Goal: Task Accomplishment & Management: Manage account settings

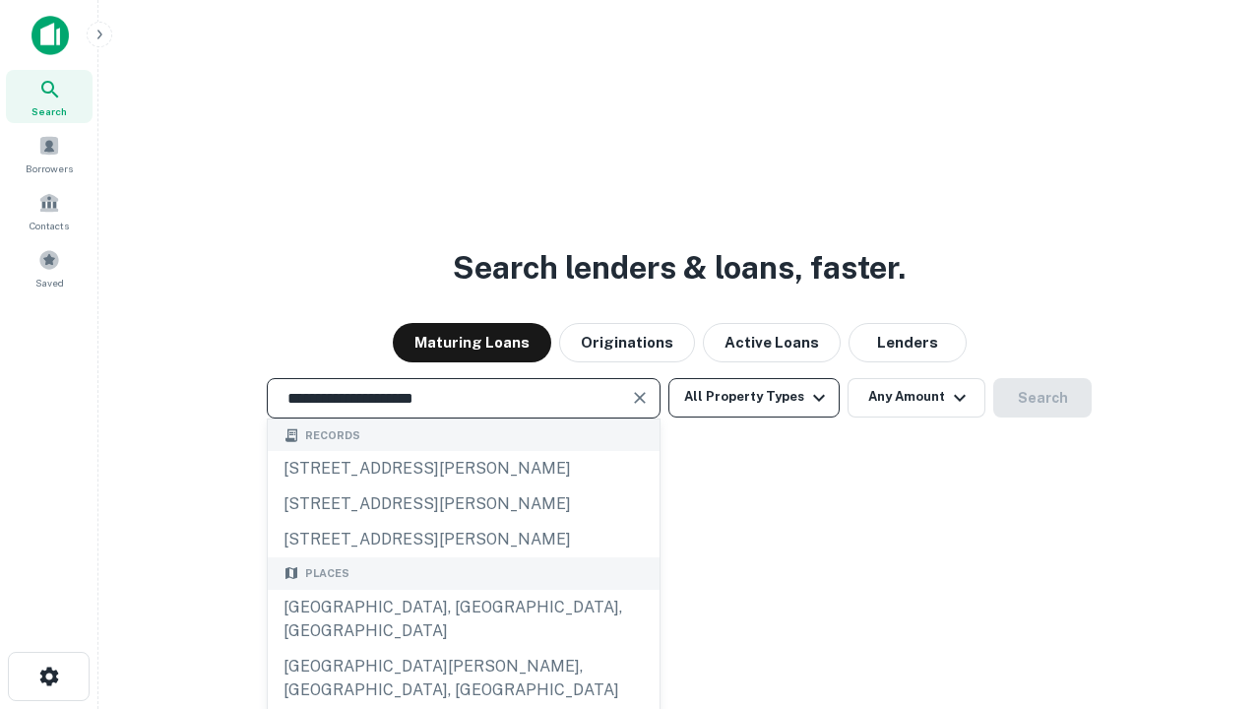
click at [463, 649] on div "Santa Monica, CA, USA" at bounding box center [464, 619] width 392 height 59
type input "**********"
click at [754, 397] on button "All Property Types" at bounding box center [753, 397] width 171 height 39
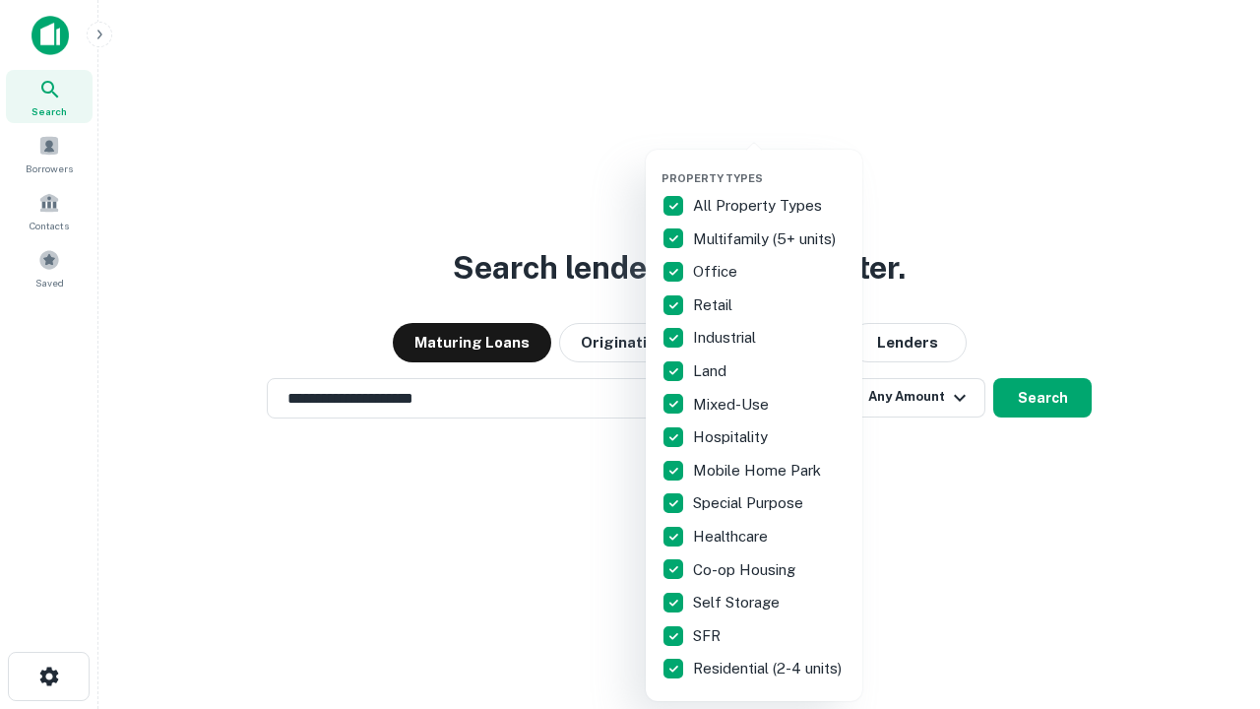
click at [770, 165] on button "button" at bounding box center [769, 165] width 217 height 1
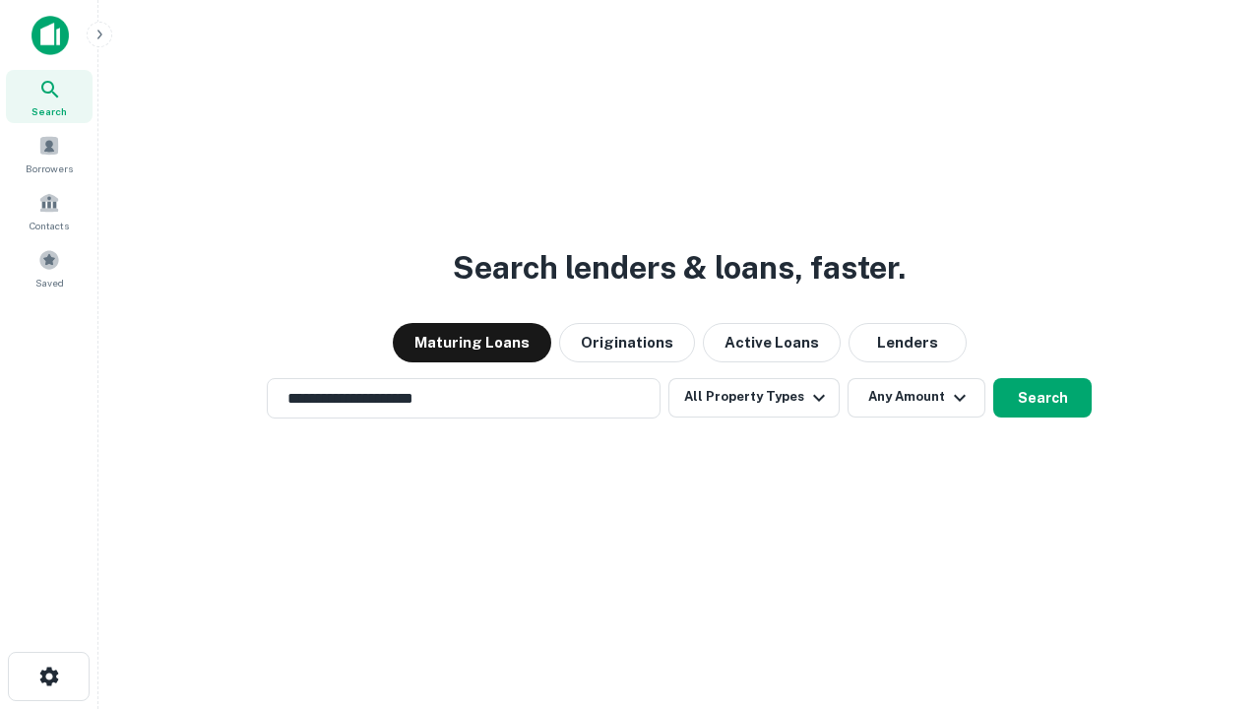
scroll to position [31, 0]
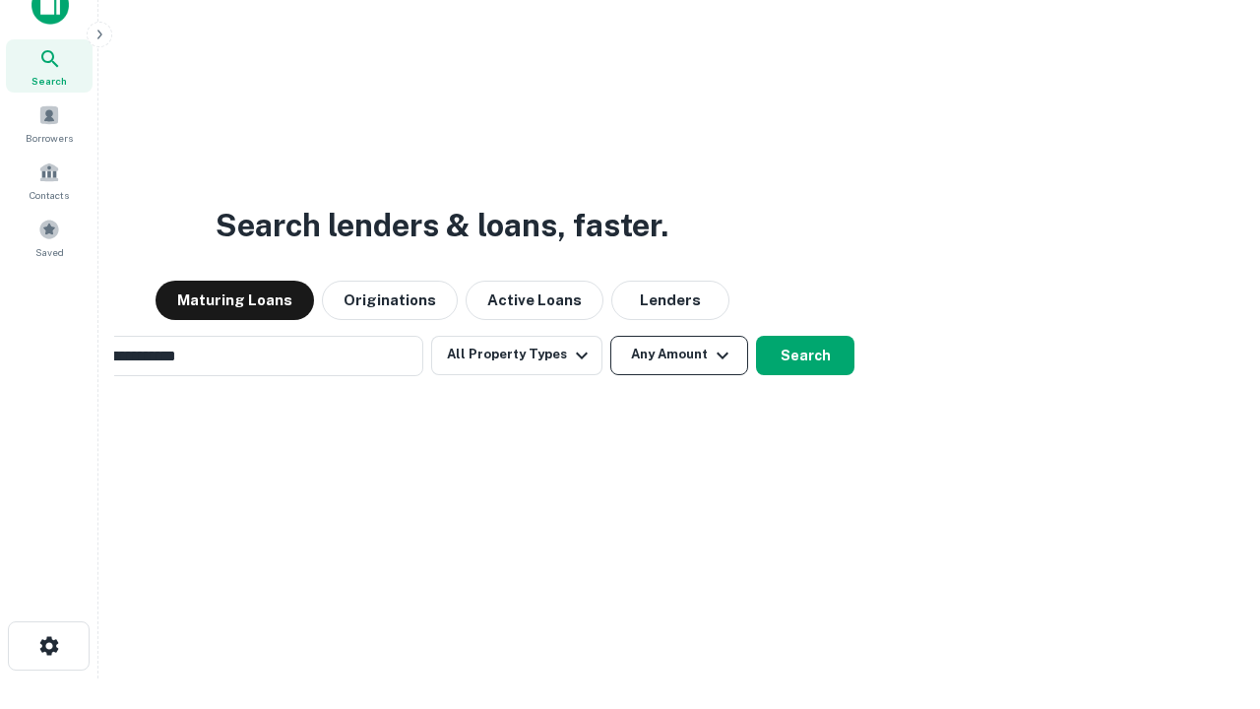
click at [610, 336] on button "Any Amount" at bounding box center [679, 355] width 138 height 39
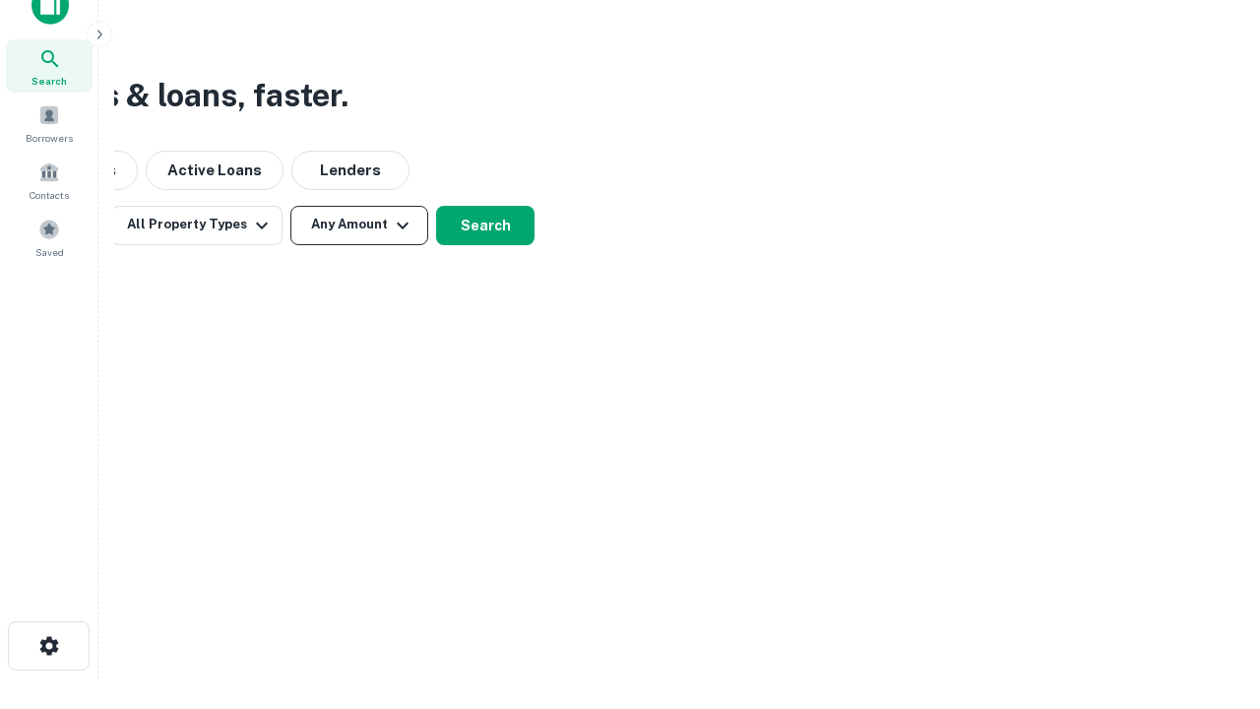
scroll to position [31, 0]
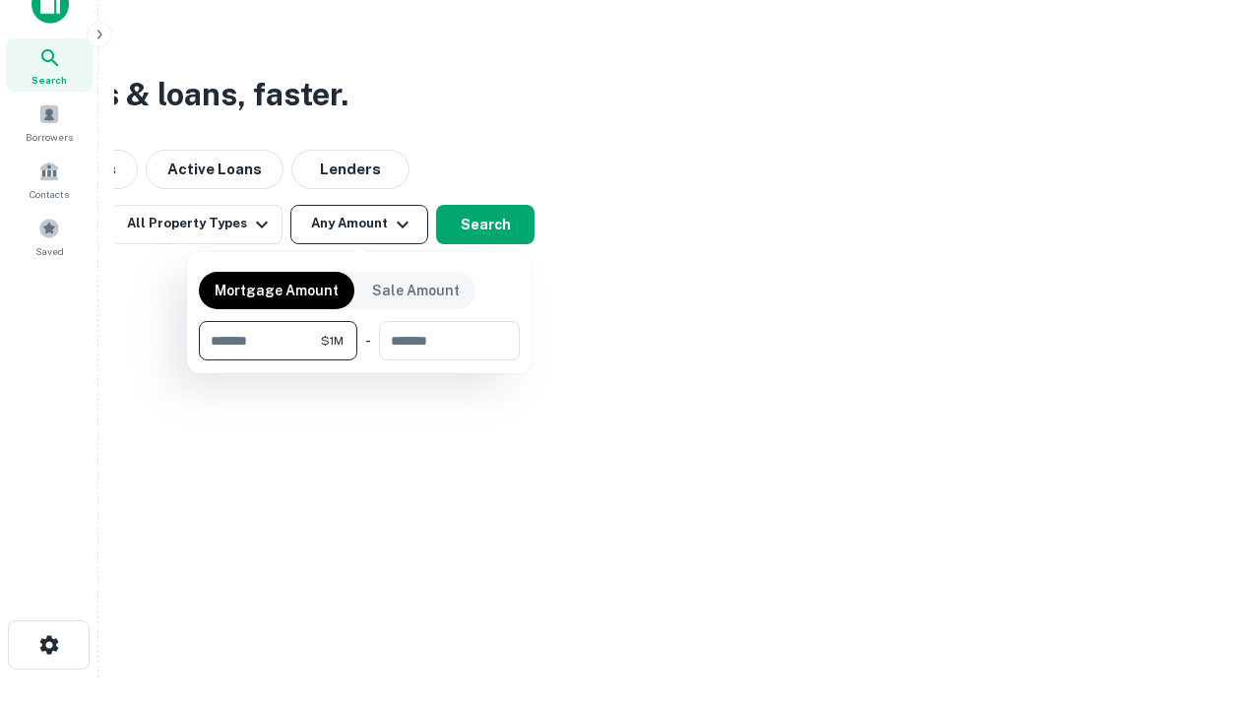
type input "*******"
click at [359, 360] on button "button" at bounding box center [359, 360] width 321 height 1
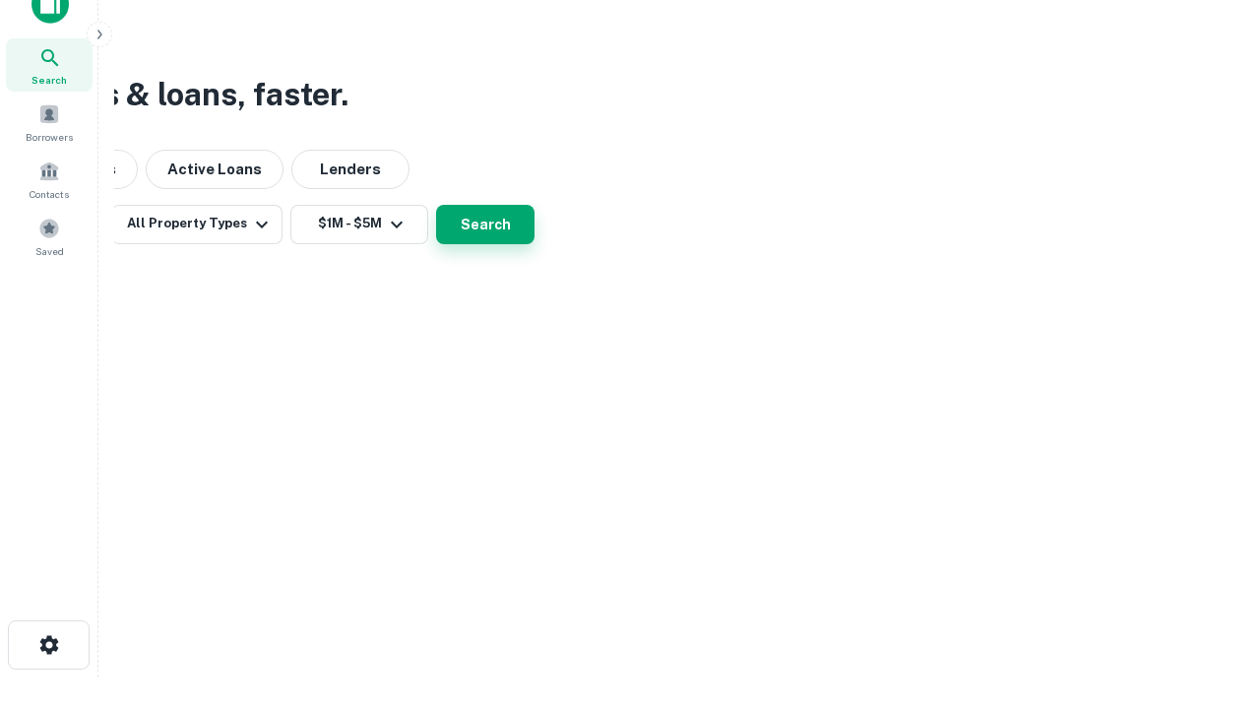
click at [535, 244] on button "Search" at bounding box center [485, 224] width 98 height 39
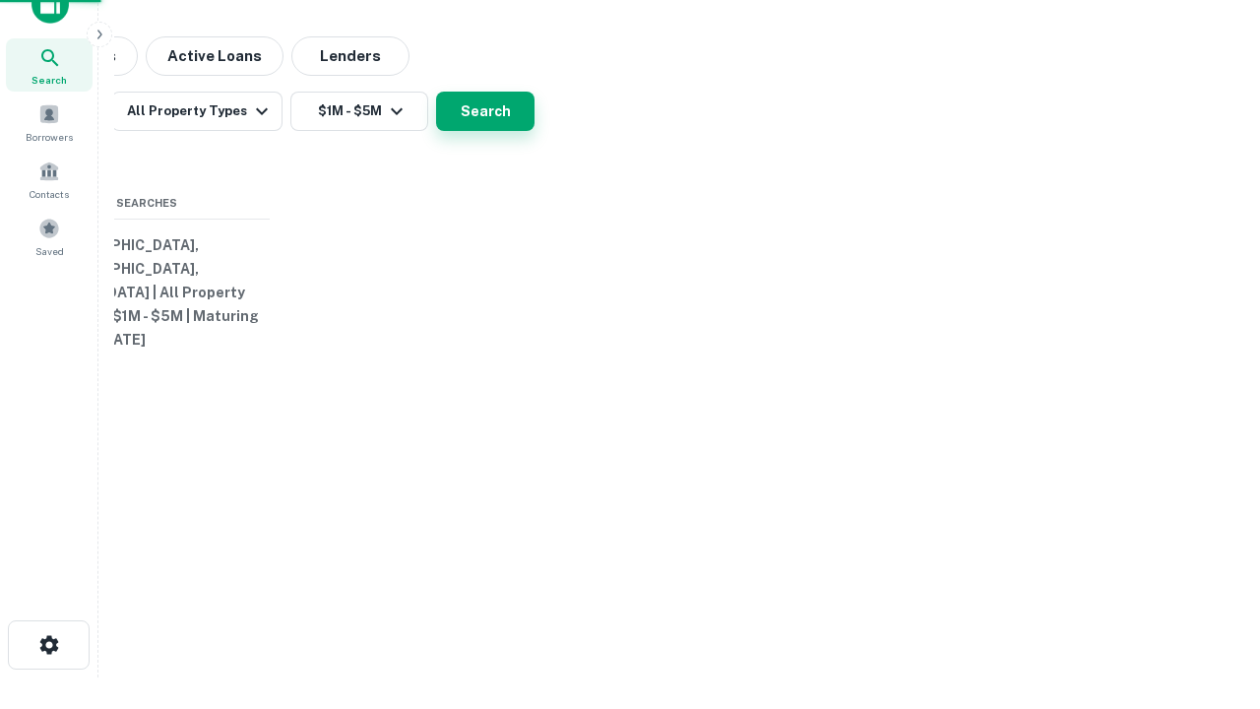
scroll to position [31, 0]
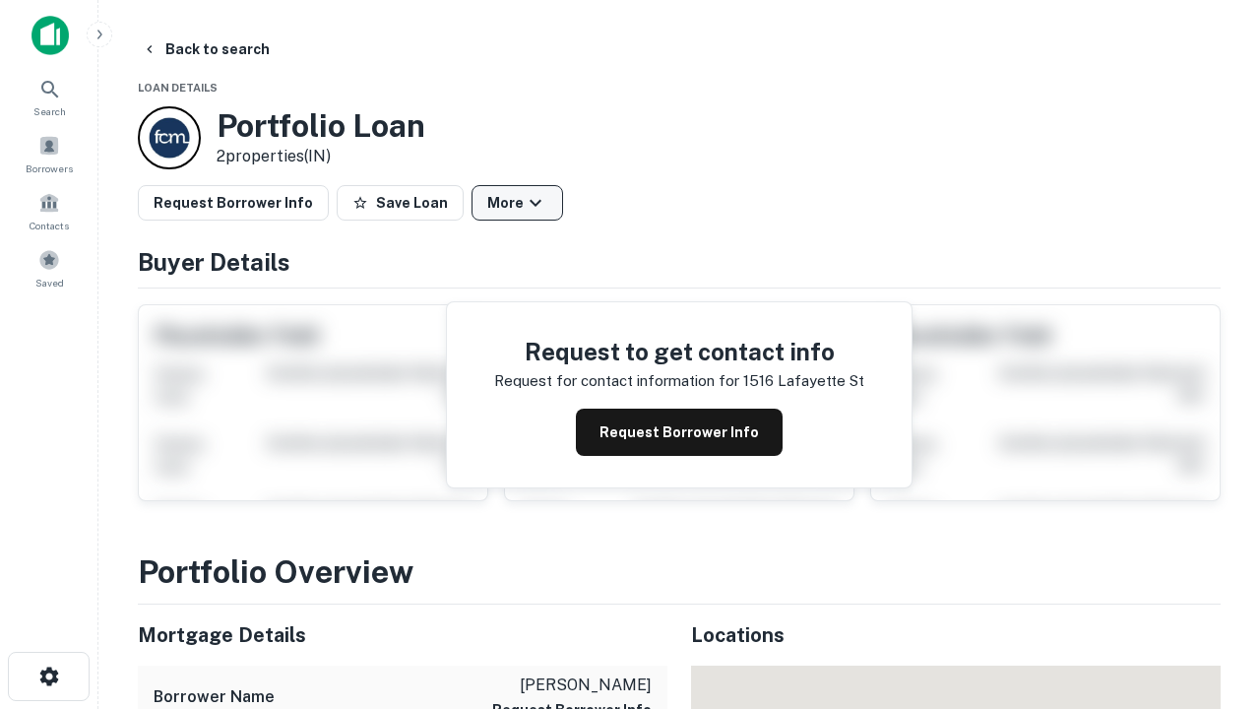
click at [517, 203] on button "More" at bounding box center [518, 202] width 92 height 35
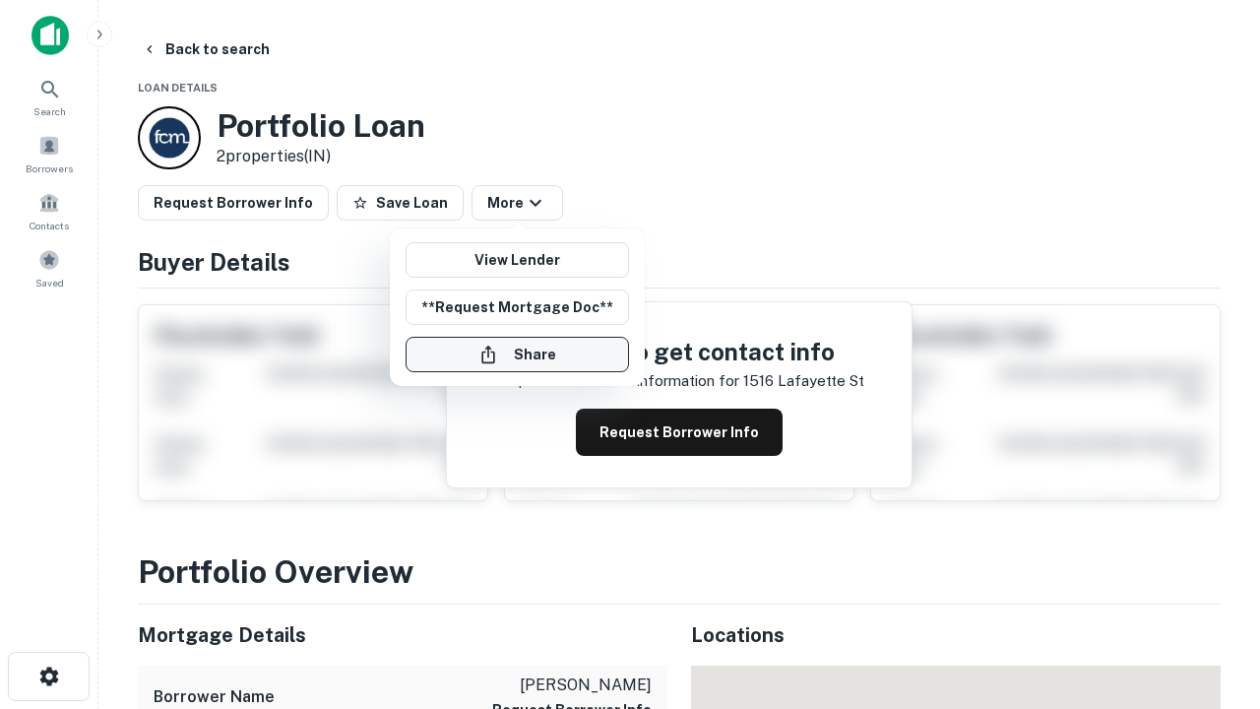
click at [517, 354] on button "Share" at bounding box center [517, 354] width 223 height 35
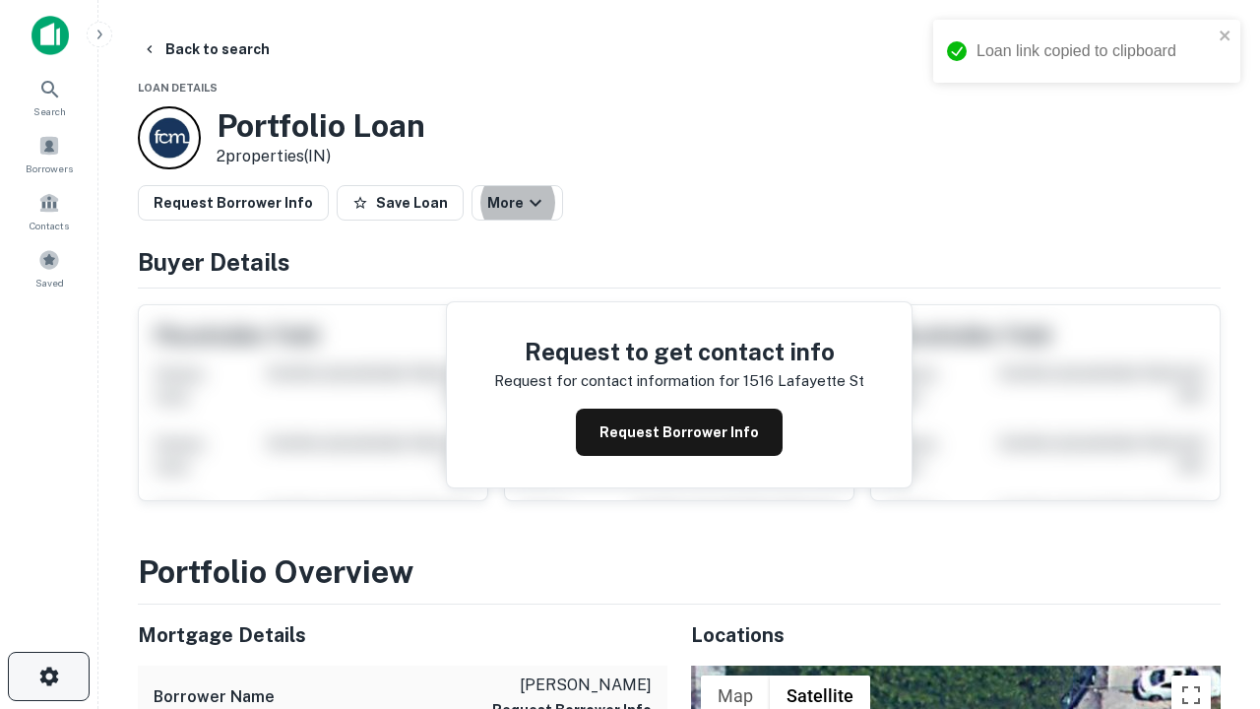
click at [48, 676] on icon "button" at bounding box center [49, 676] width 24 height 24
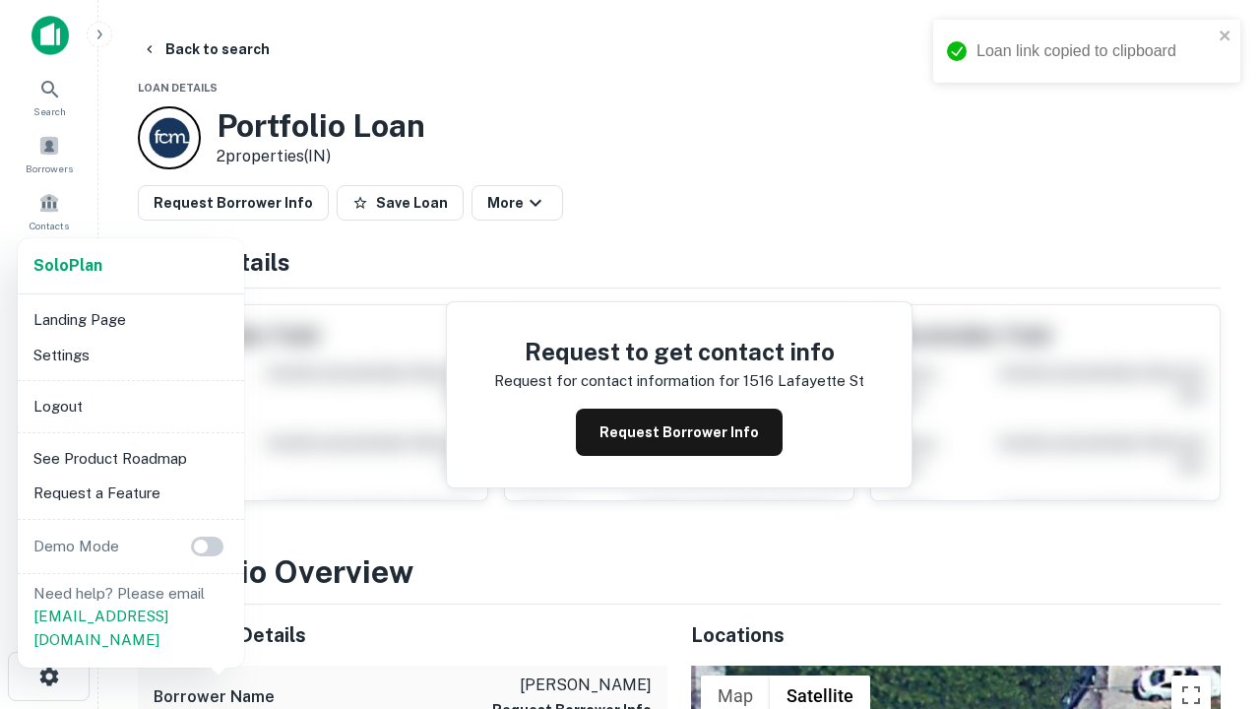
click at [130, 406] on li "Logout" at bounding box center [131, 406] width 211 height 35
